Goal: Task Accomplishment & Management: Manage account settings

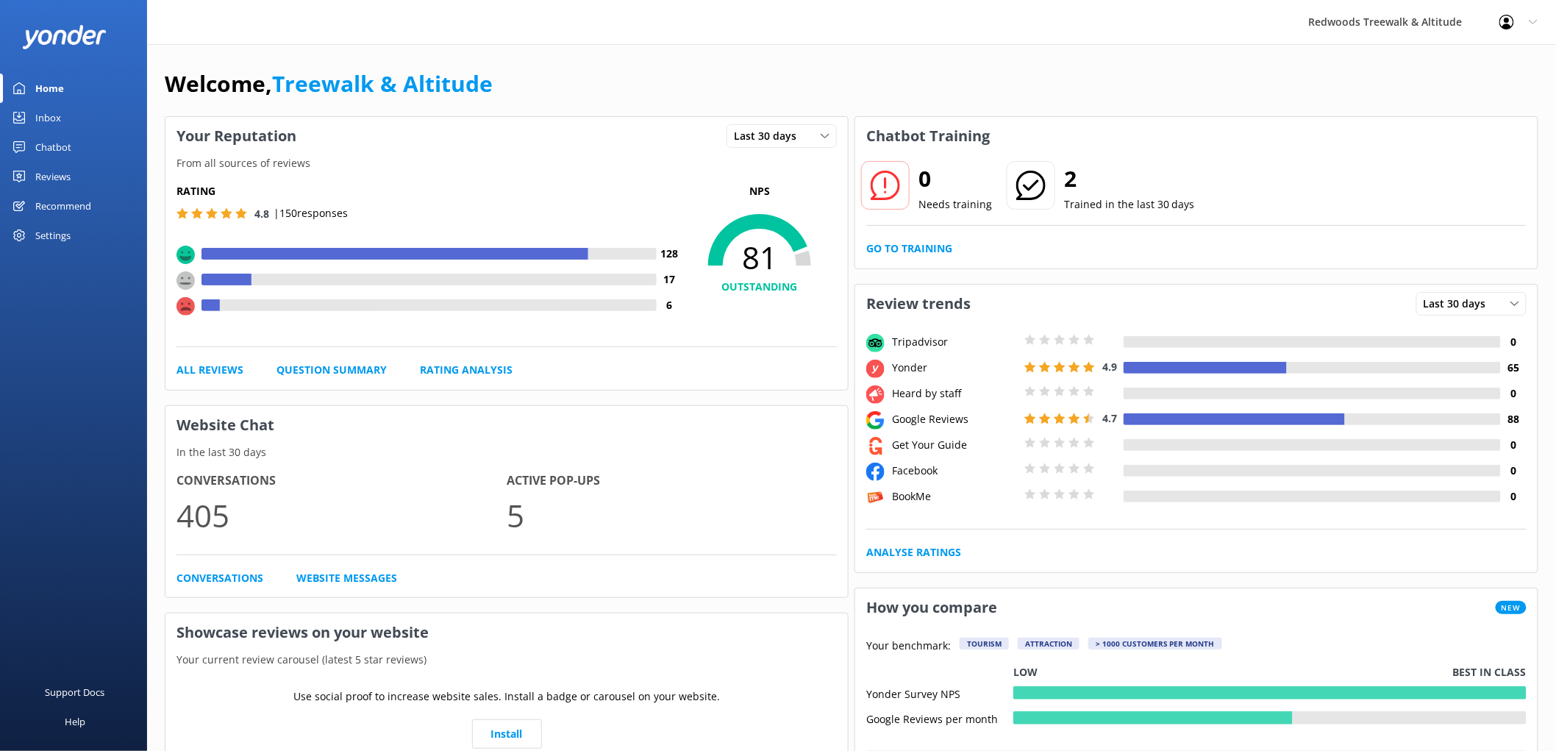
click at [68, 172] on div "Reviews" at bounding box center [52, 176] width 35 height 29
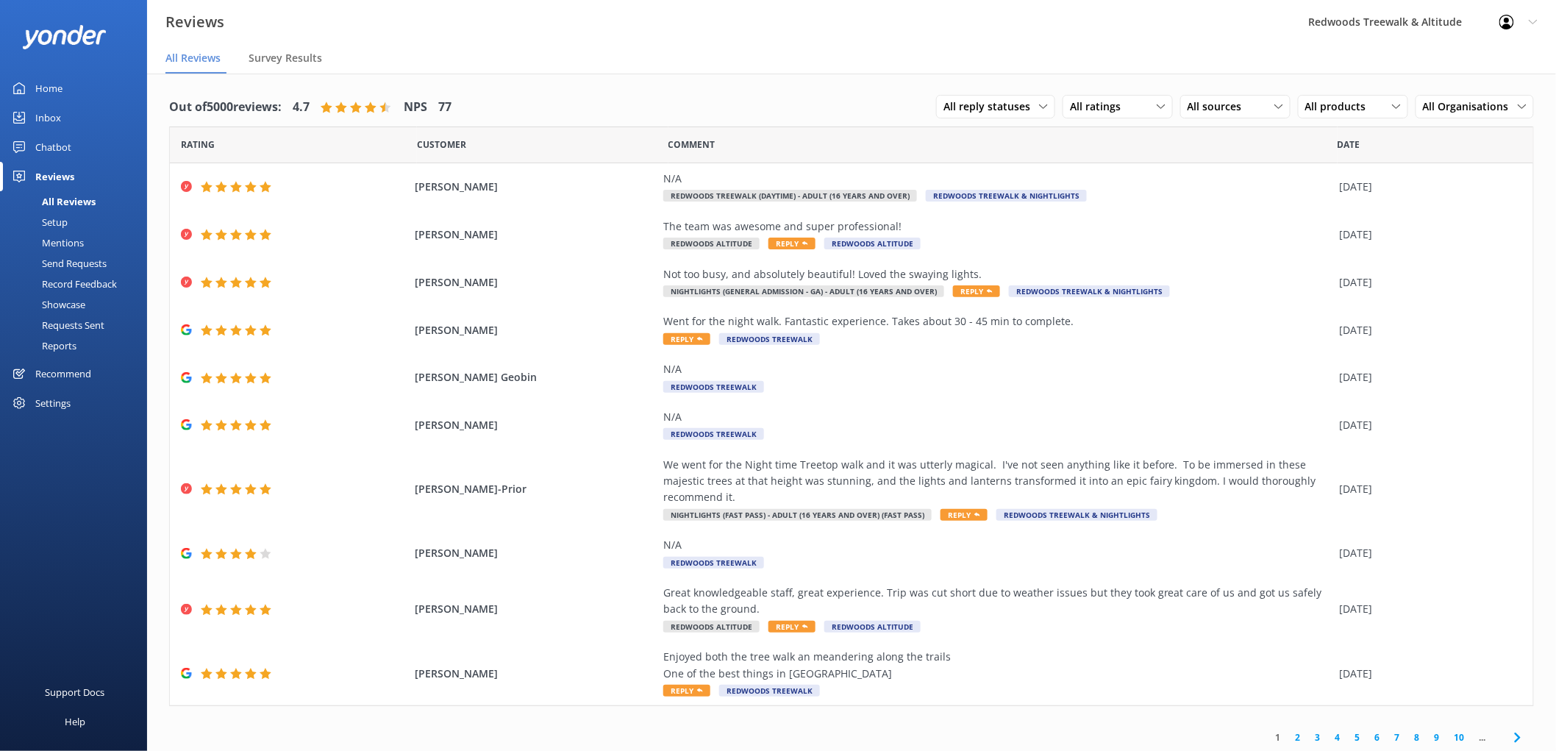
click at [85, 118] on link "Inbox" at bounding box center [73, 117] width 147 height 29
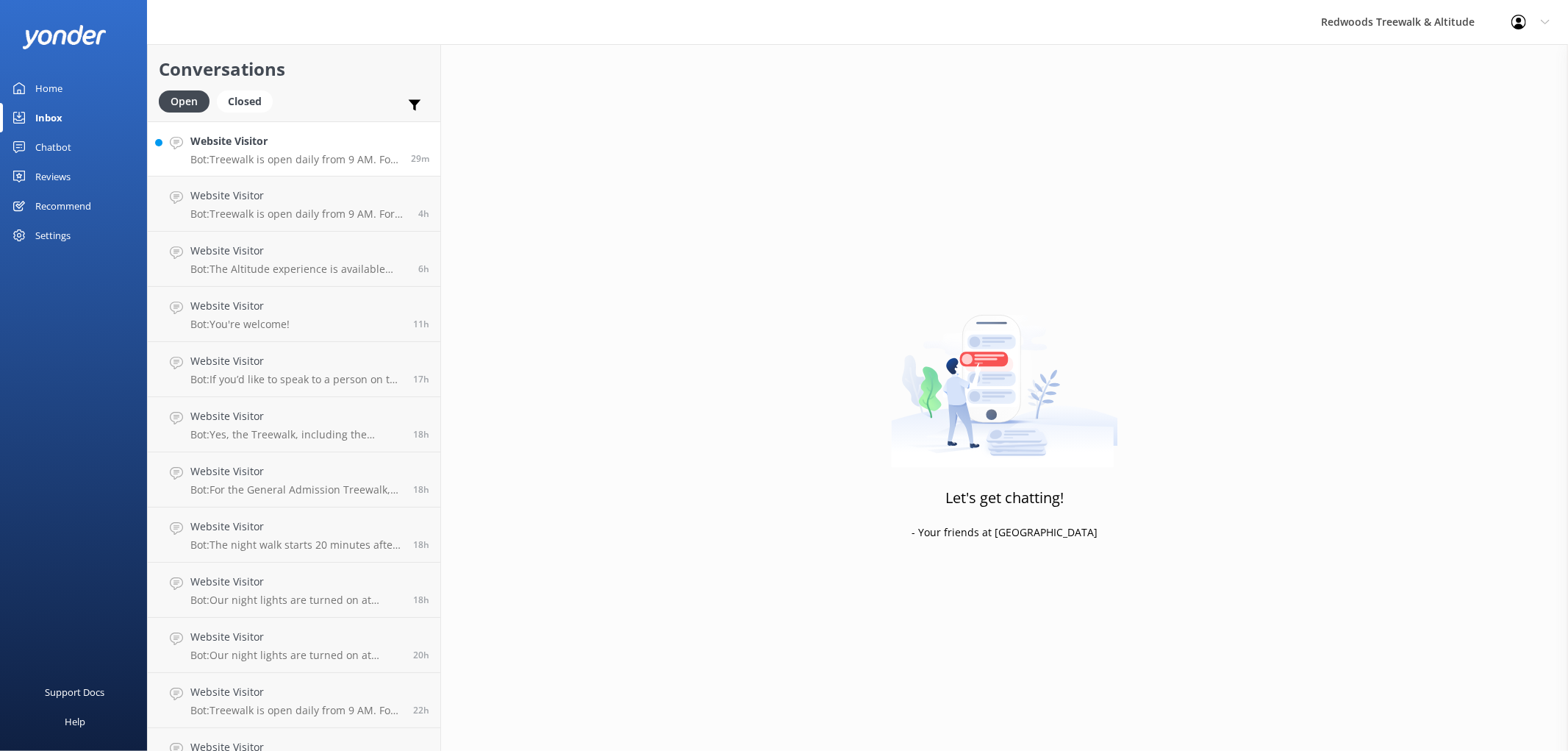
click at [232, 159] on p "Bot: Treewalk is open daily from 9 AM. For last ticket sold times, please check…" at bounding box center [295, 159] width 210 height 13
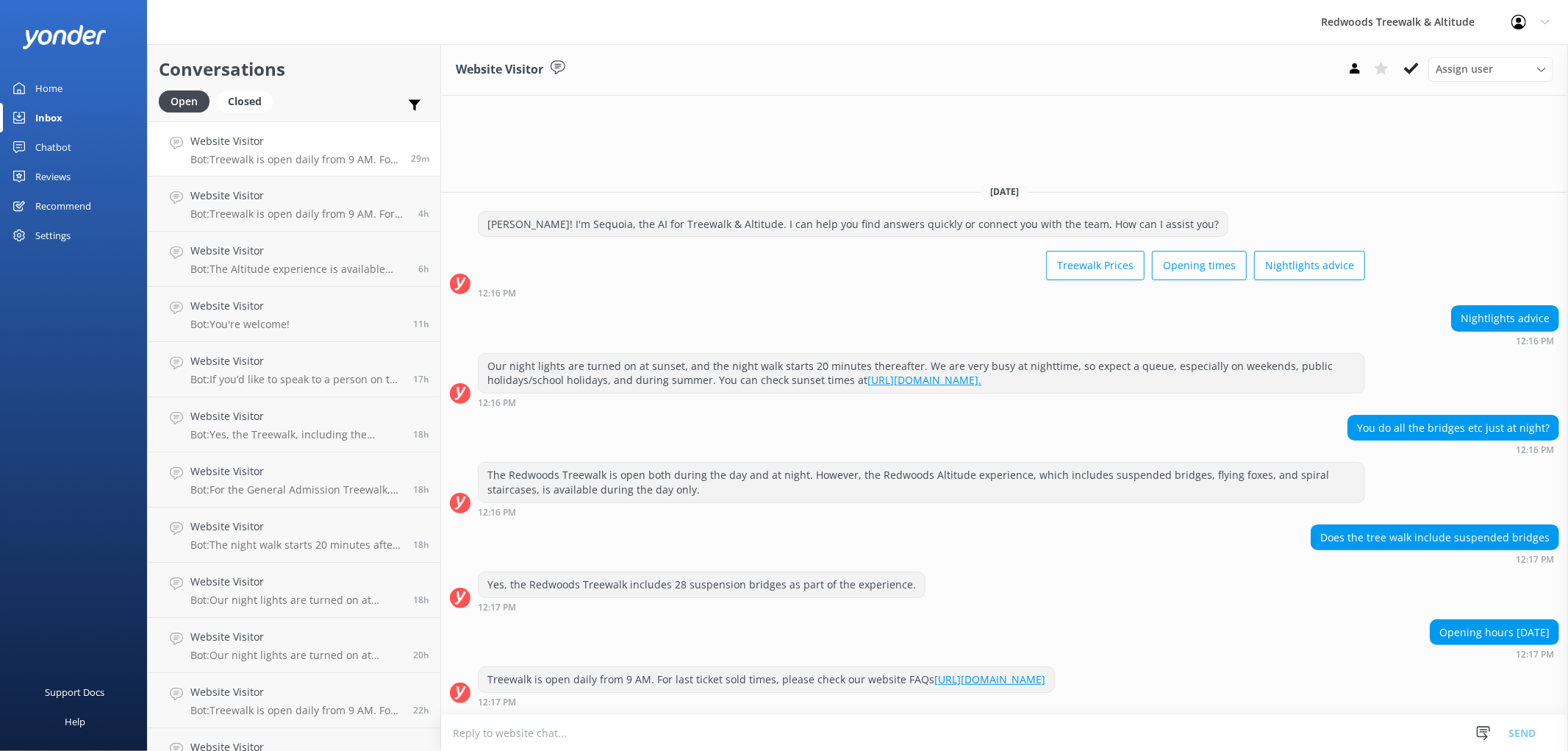
click at [74, 86] on link "Home" at bounding box center [73, 88] width 147 height 29
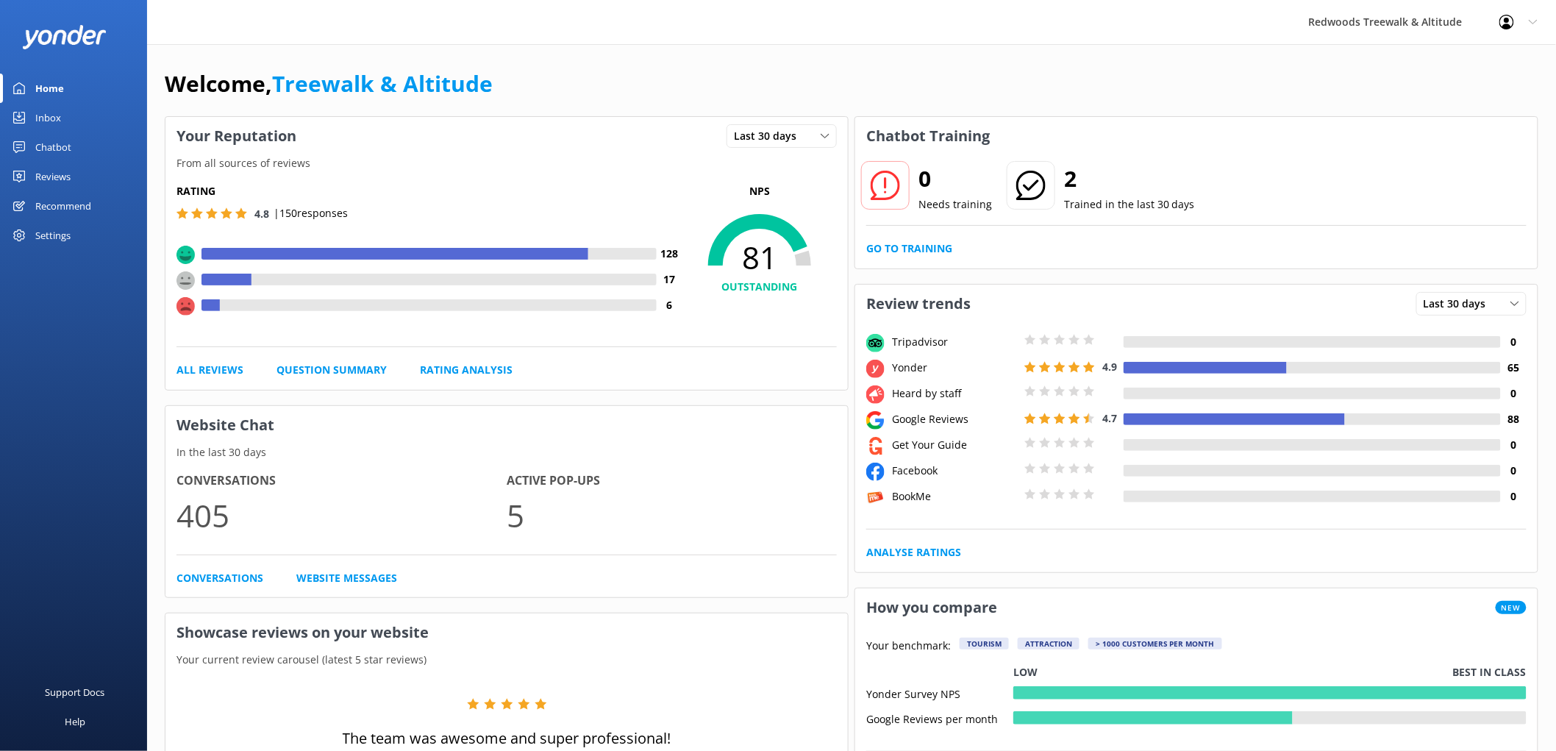
click at [49, 163] on div "Reviews" at bounding box center [52, 176] width 35 height 29
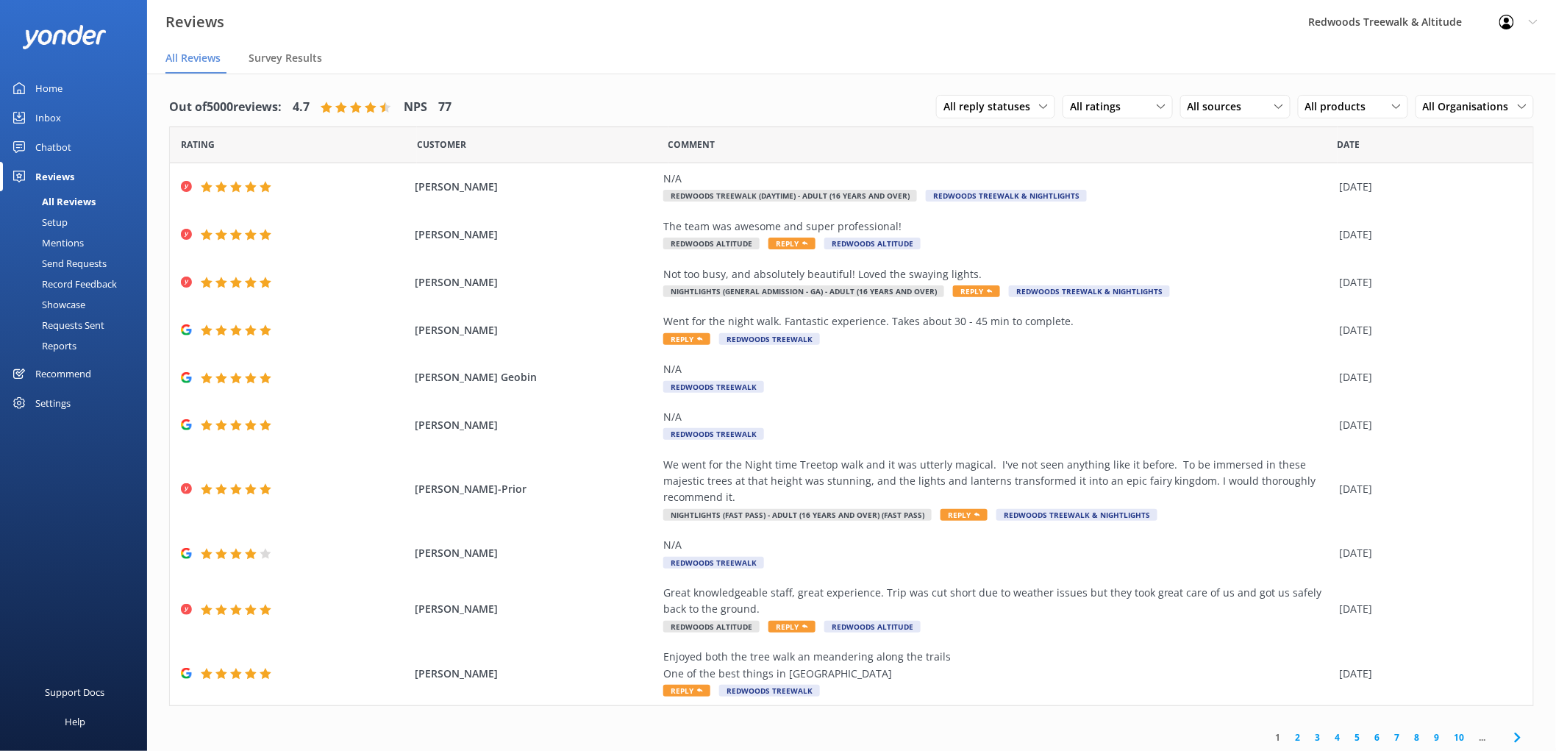
click at [63, 120] on link "Inbox" at bounding box center [73, 117] width 147 height 29
